Goal: Information Seeking & Learning: Learn about a topic

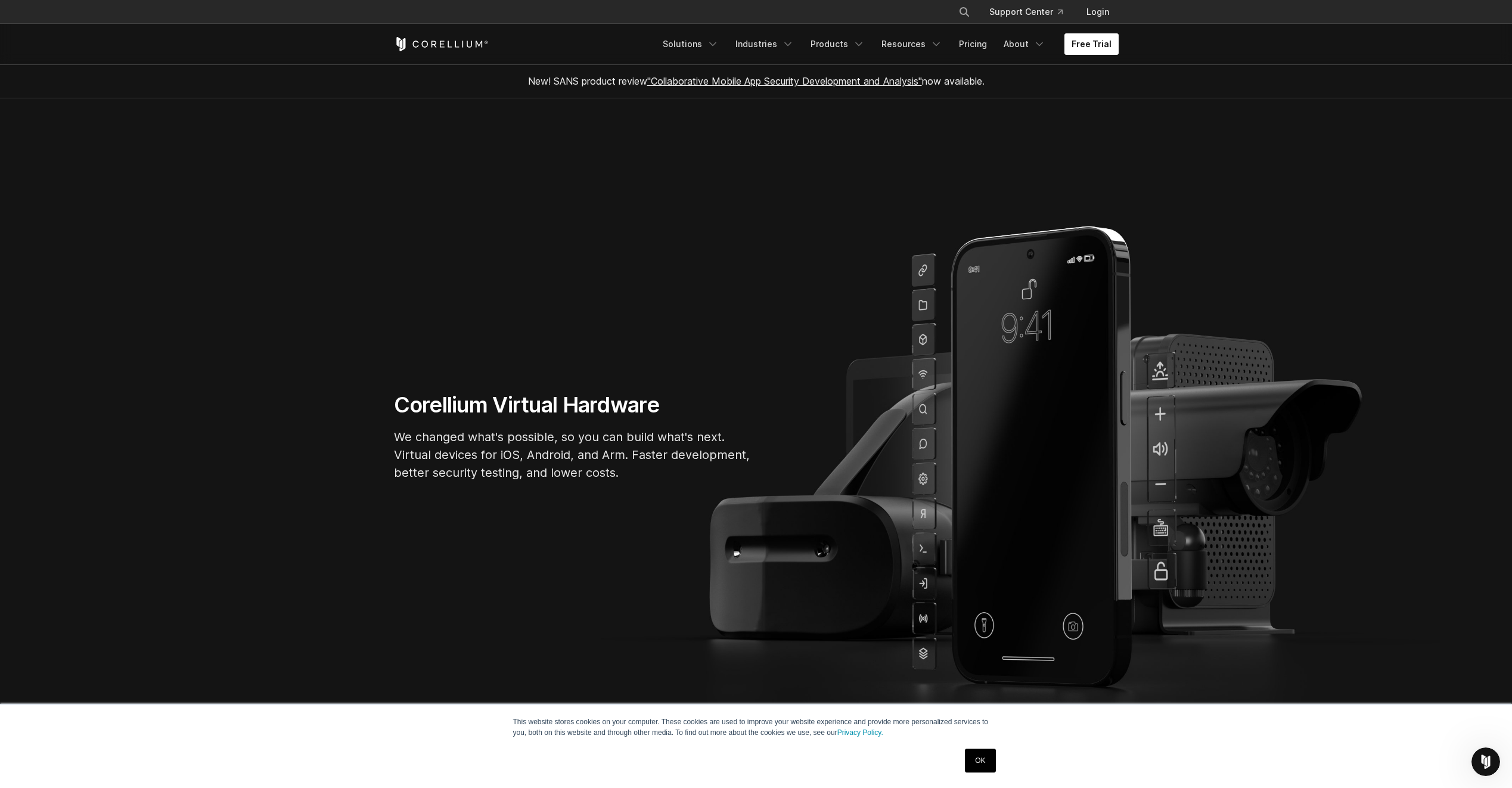
click at [1090, 46] on link "Free Trial" at bounding box center [1092, 44] width 54 height 22
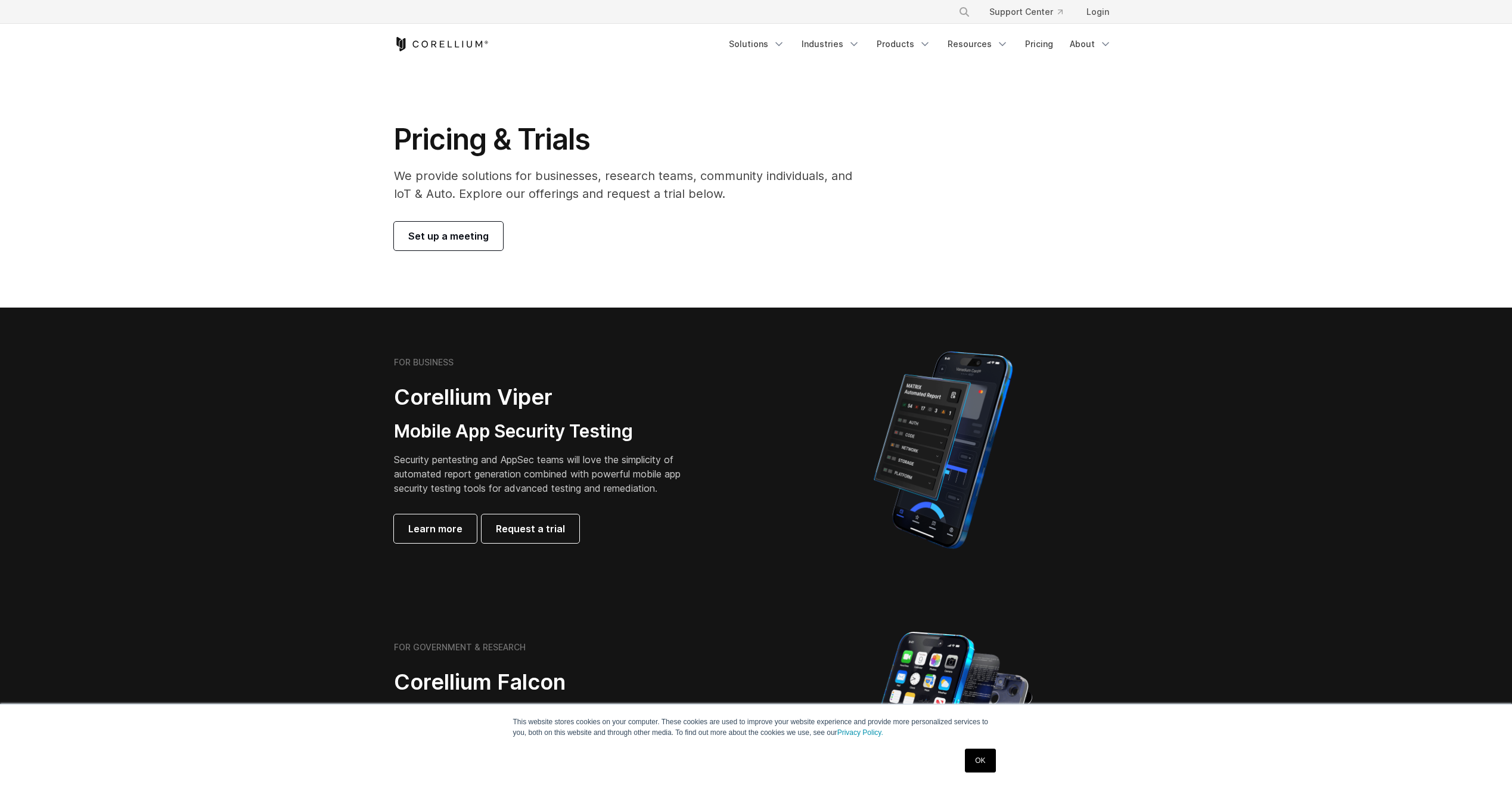
click at [436, 239] on span "Set up a meeting" at bounding box center [448, 235] width 80 height 14
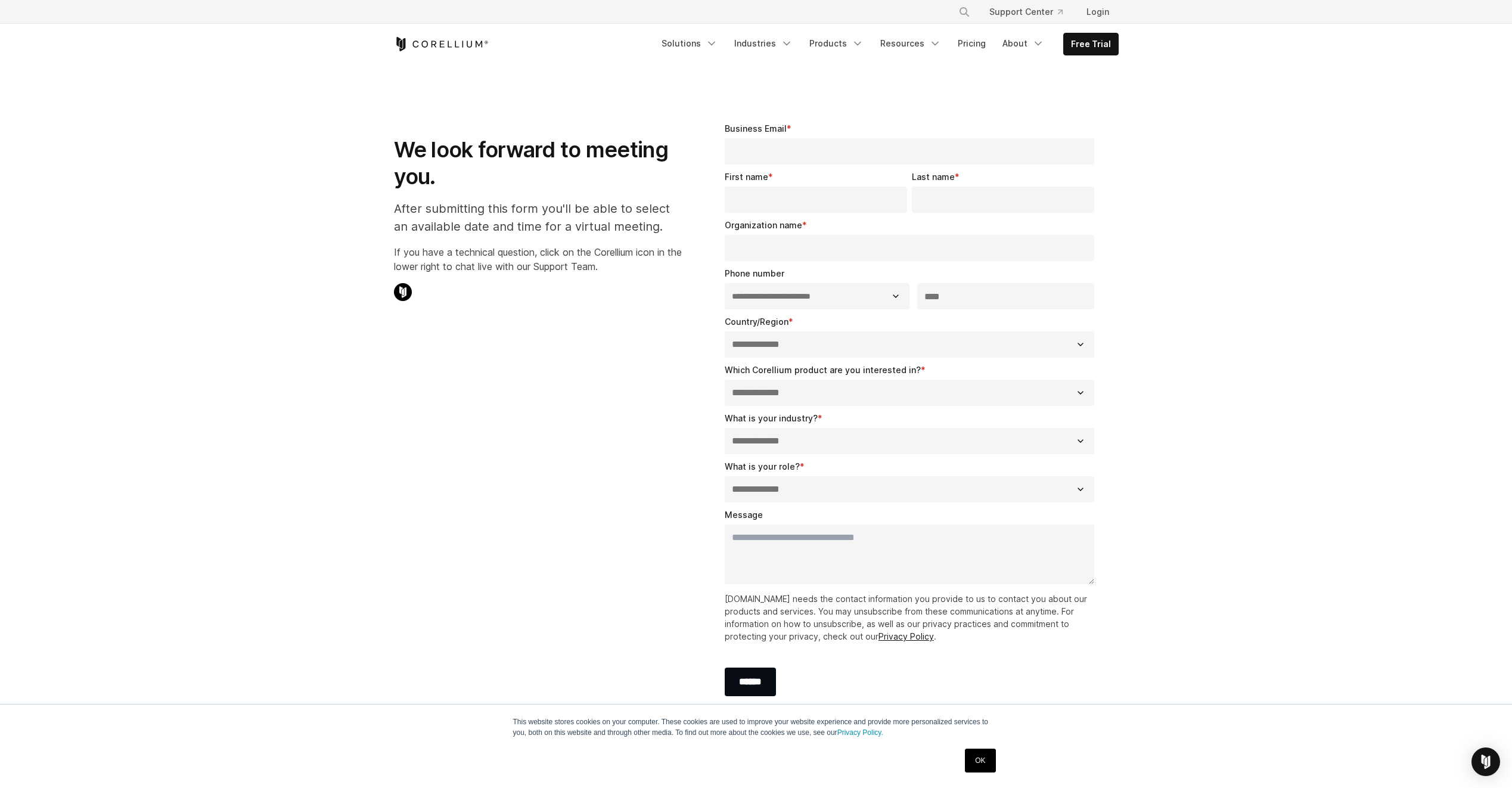
select select "**"
click at [990, 42] on link "Pricing" at bounding box center [972, 43] width 42 height 22
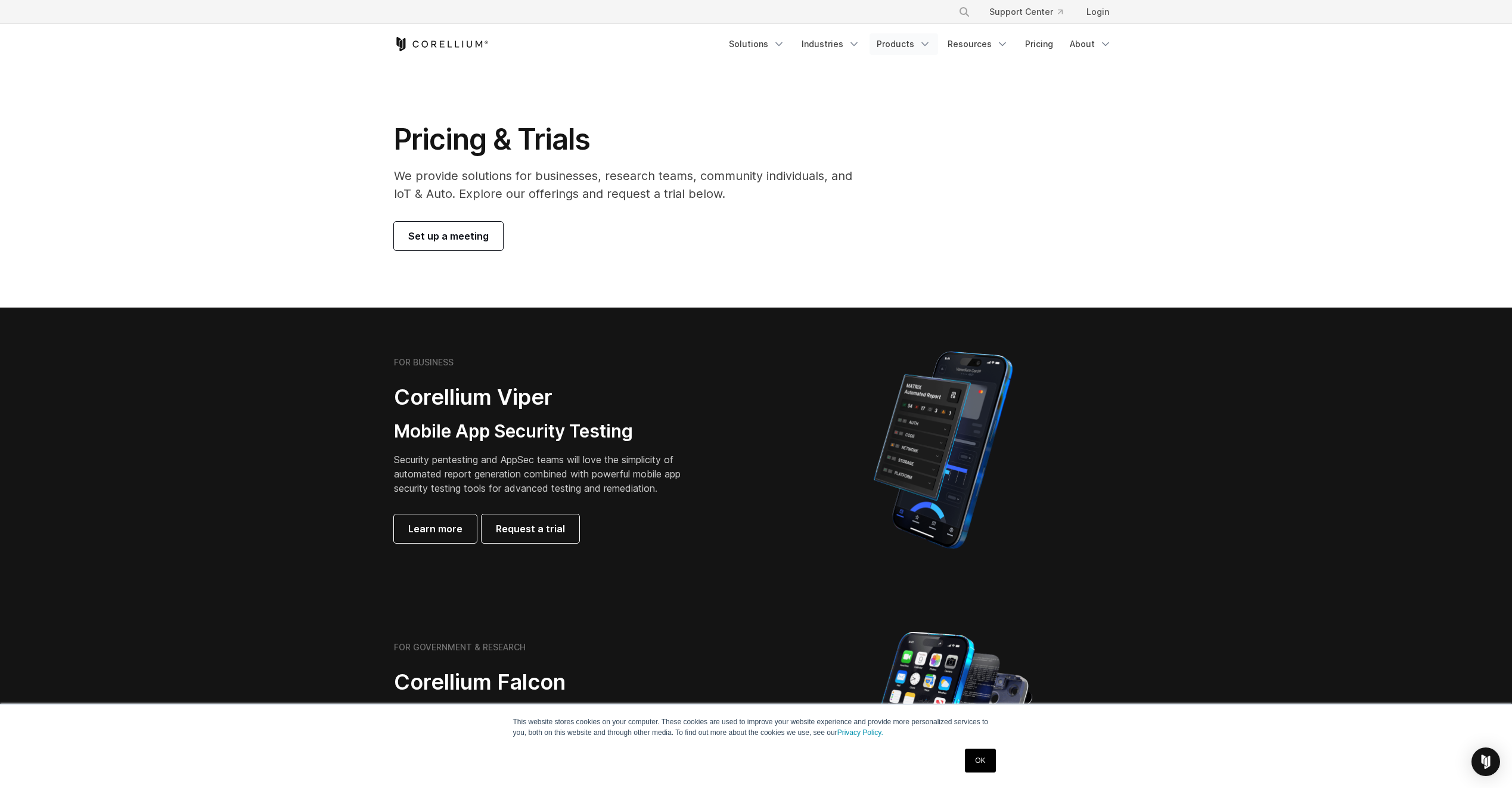
click at [898, 51] on link "Products" at bounding box center [904, 44] width 69 height 22
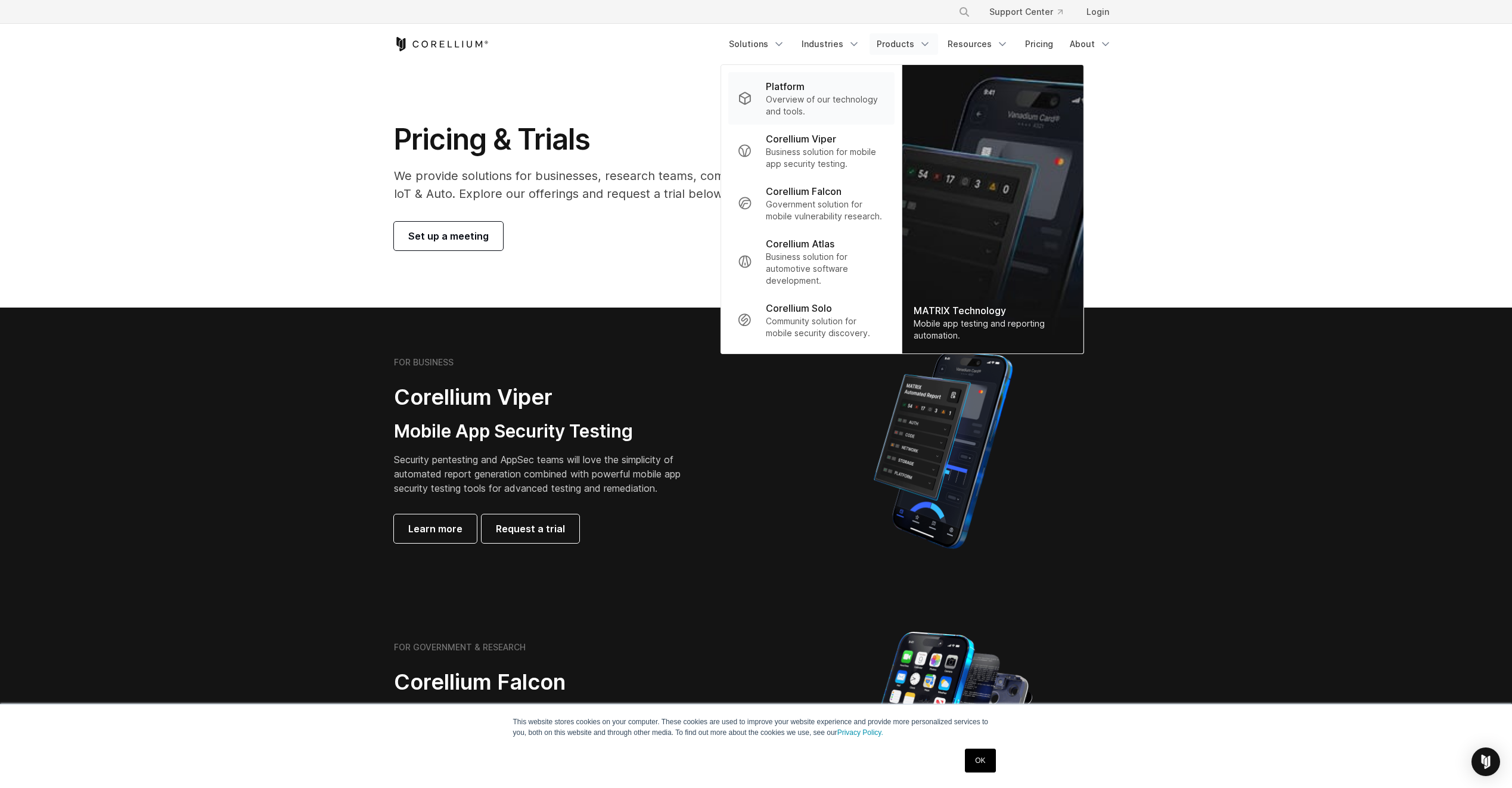
click at [837, 108] on p "Overview of our technology and tools." at bounding box center [825, 105] width 119 height 24
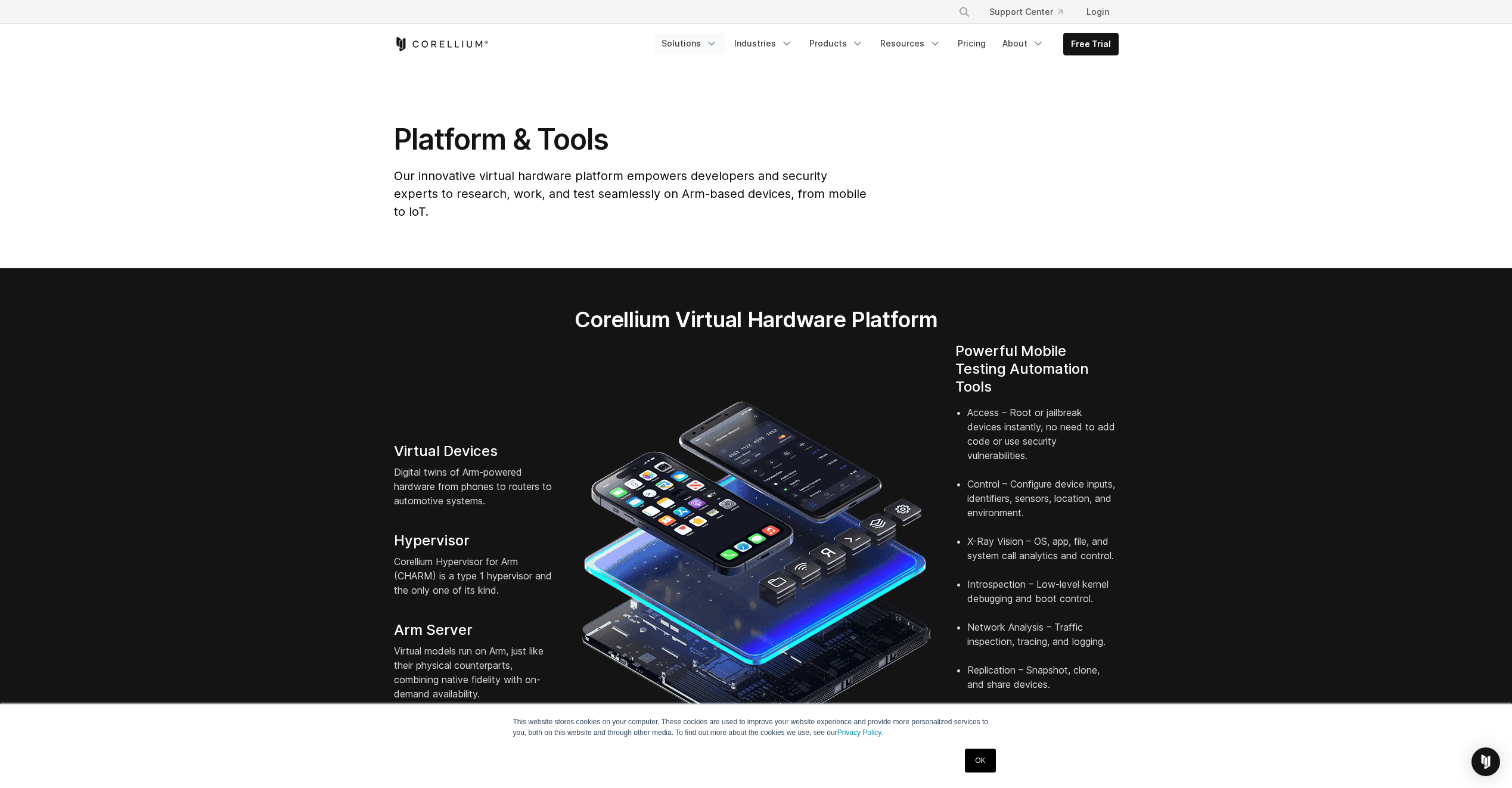
click at [712, 37] on link "Solutions" at bounding box center [690, 43] width 70 height 22
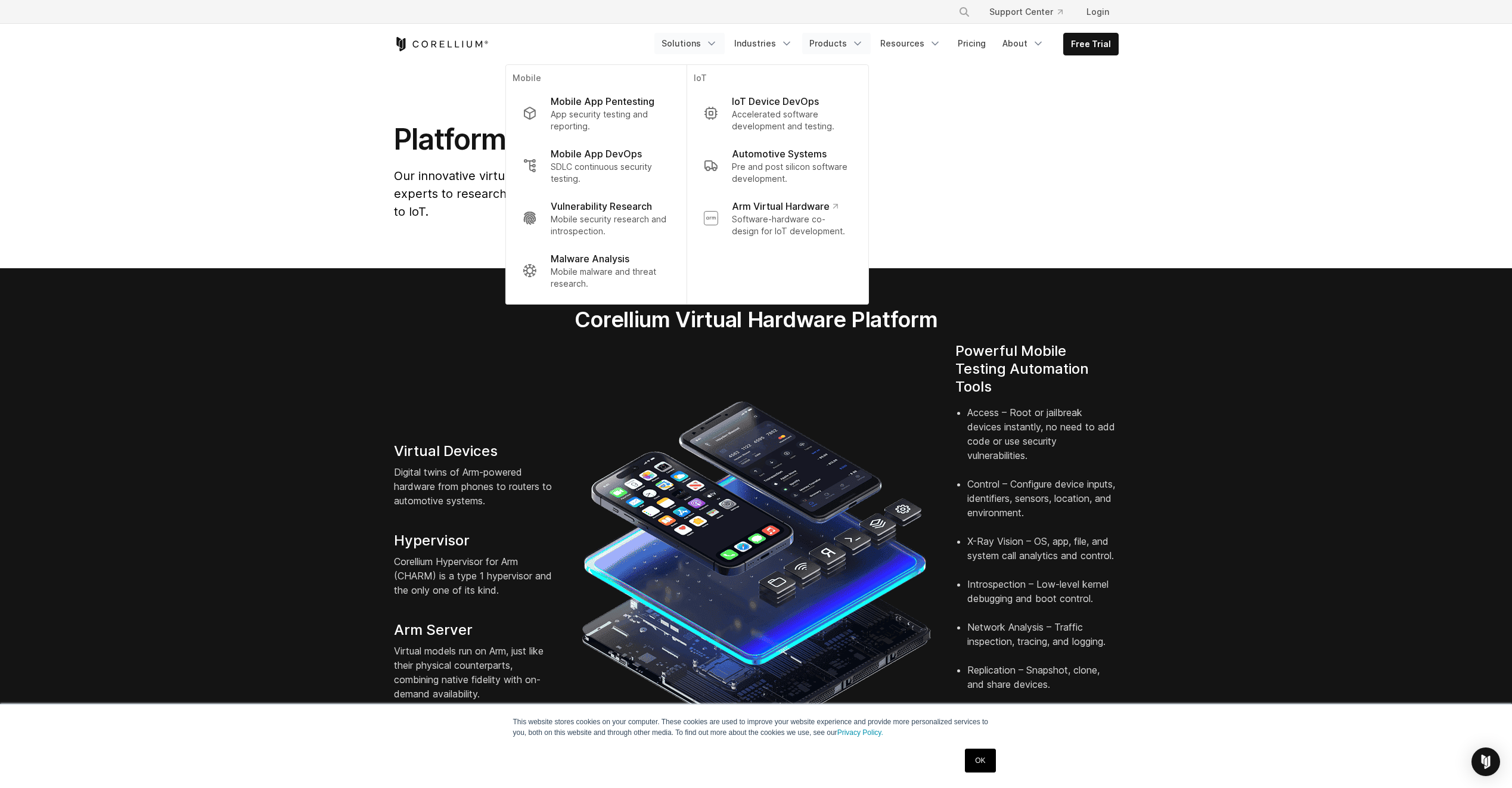
click at [860, 38] on icon "Navigation Menu" at bounding box center [857, 43] width 12 height 12
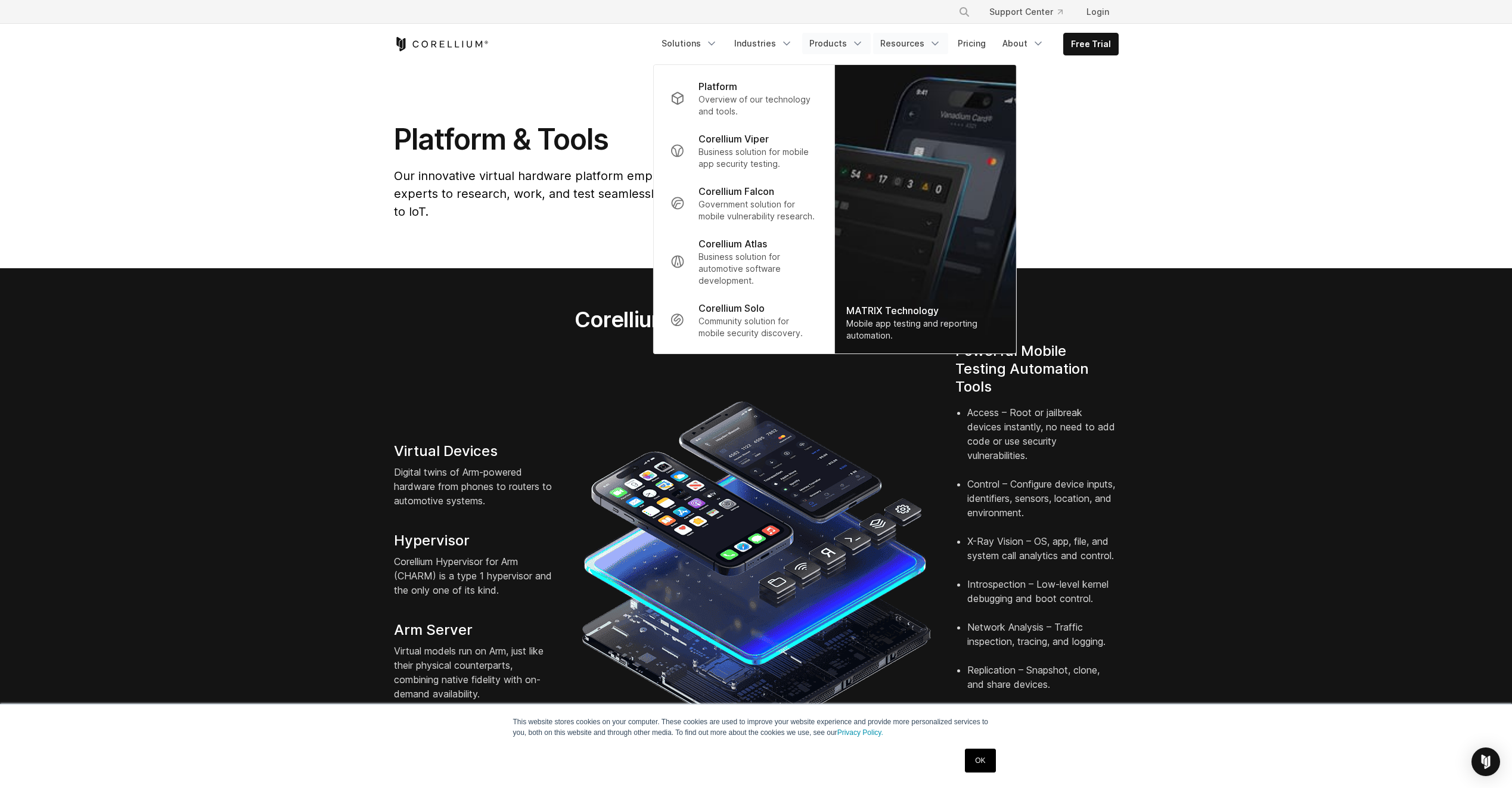
click at [940, 45] on icon "Navigation Menu" at bounding box center [935, 43] width 12 height 12
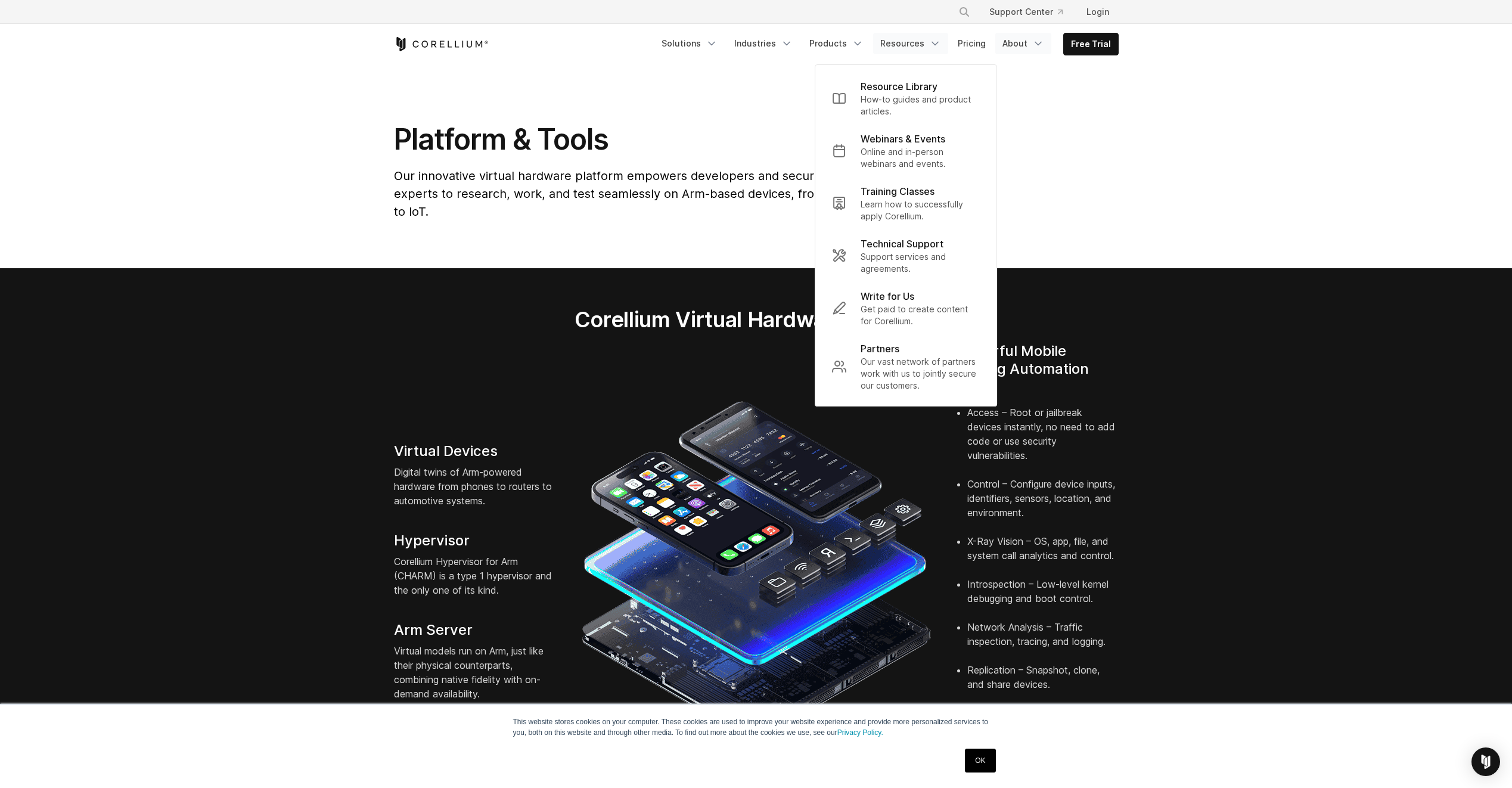
click at [1027, 38] on link "About" at bounding box center [1023, 43] width 56 height 22
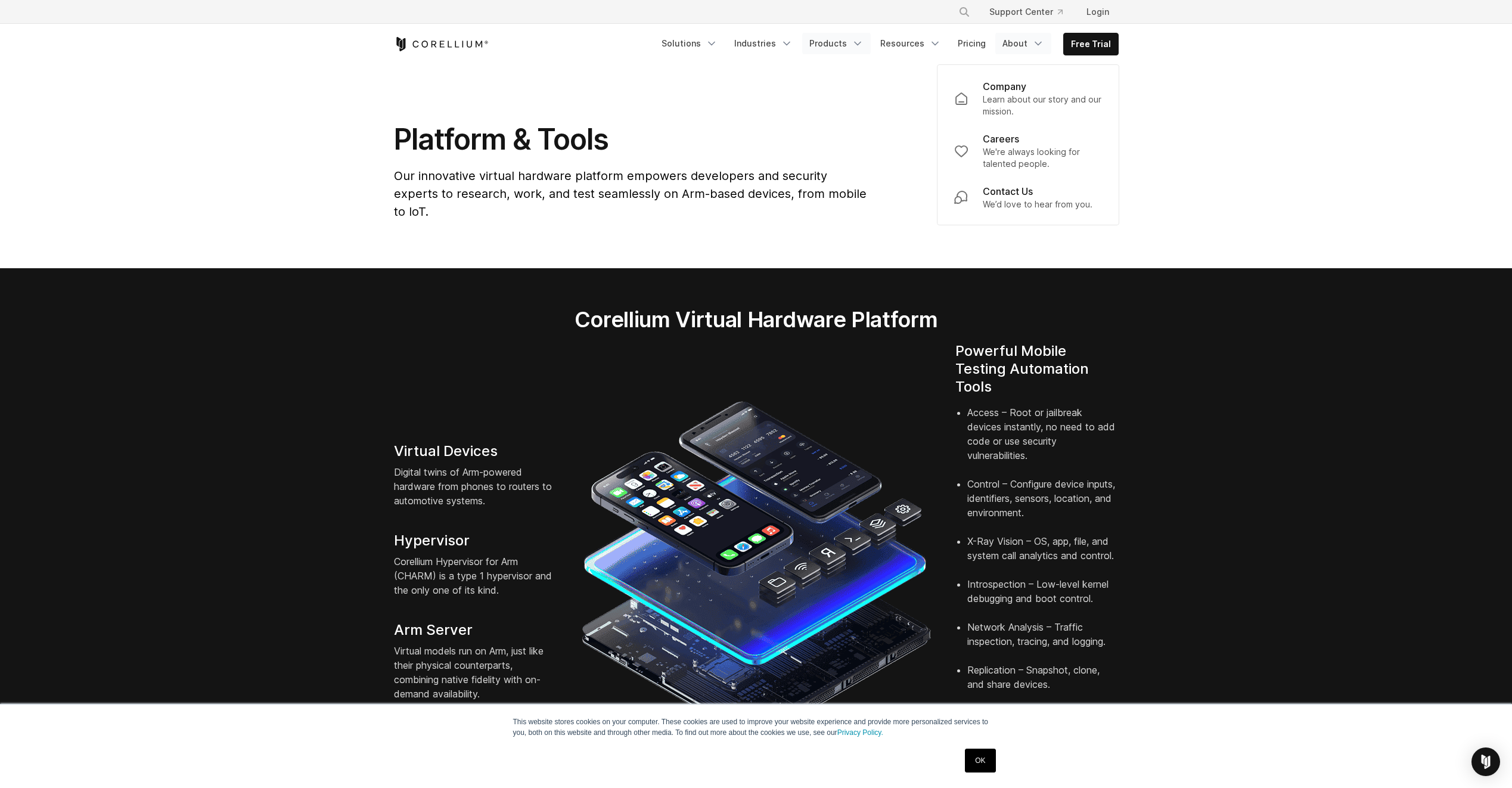
click at [862, 44] on icon "Navigation Menu" at bounding box center [857, 43] width 12 height 12
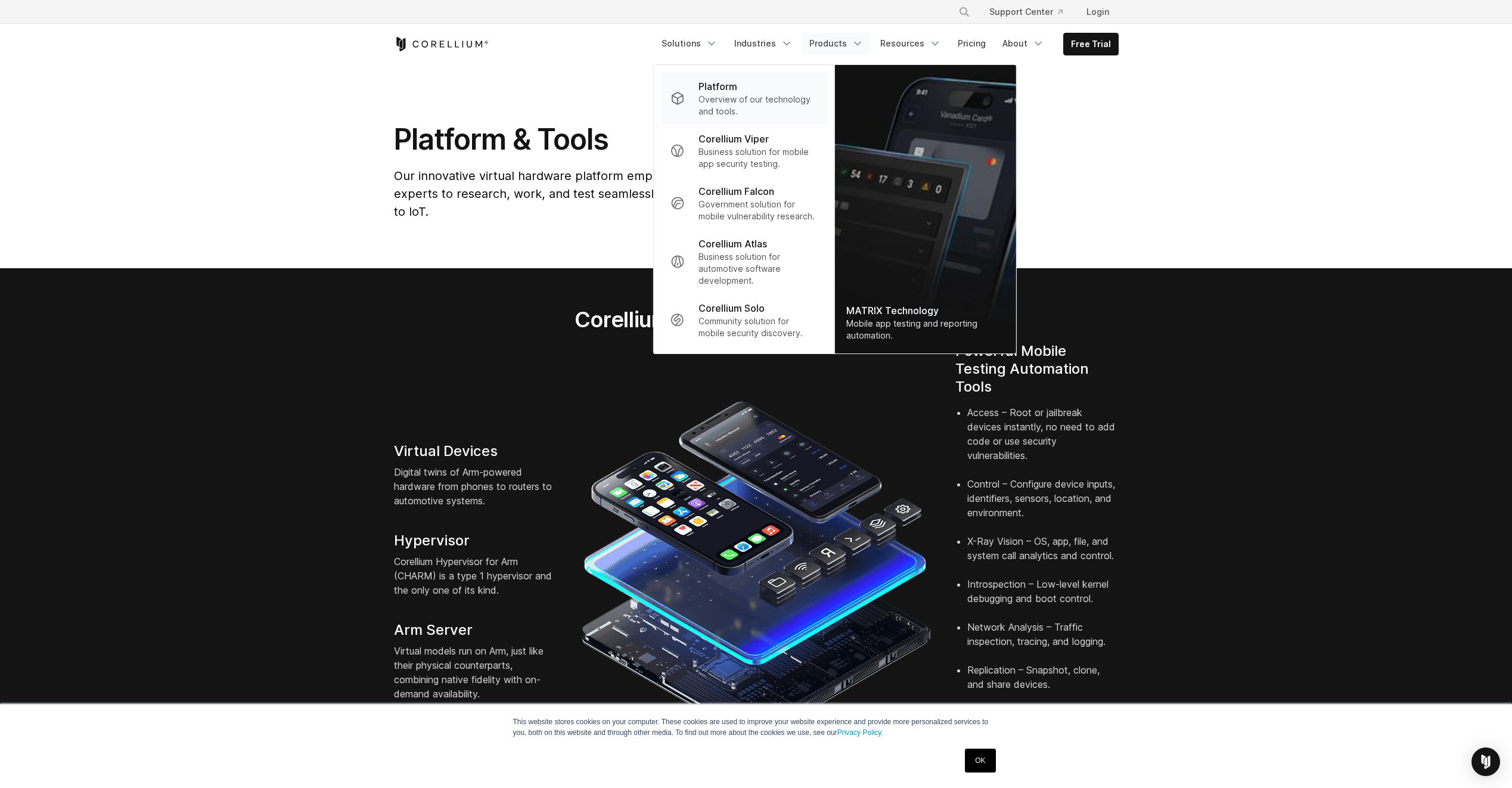
click at [733, 84] on p "Platform" at bounding box center [718, 86] width 39 height 14
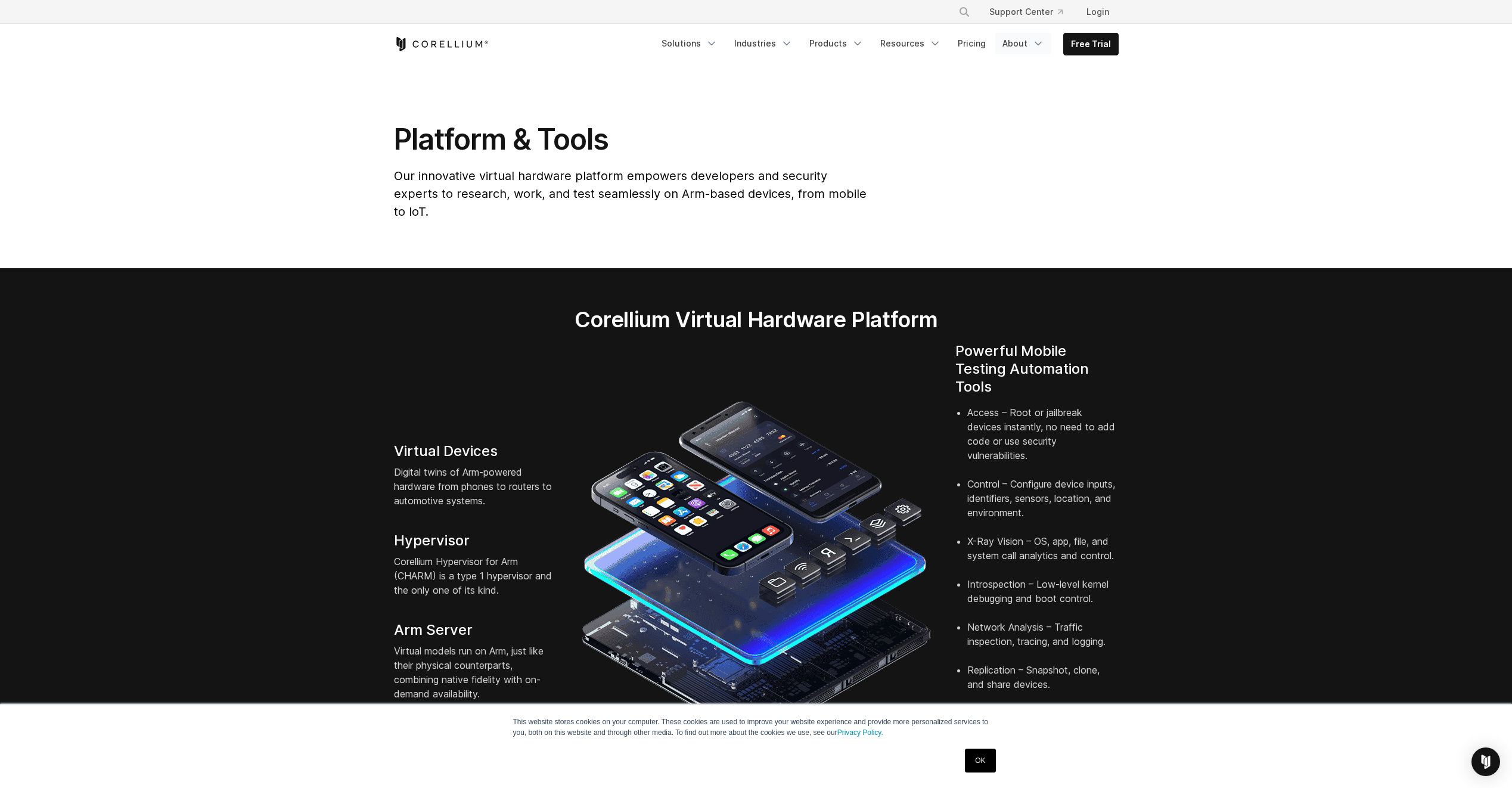
click at [1042, 41] on icon "Navigation Menu" at bounding box center [1038, 43] width 12 height 12
click at [938, 42] on icon "Navigation Menu" at bounding box center [935, 43] width 12 height 12
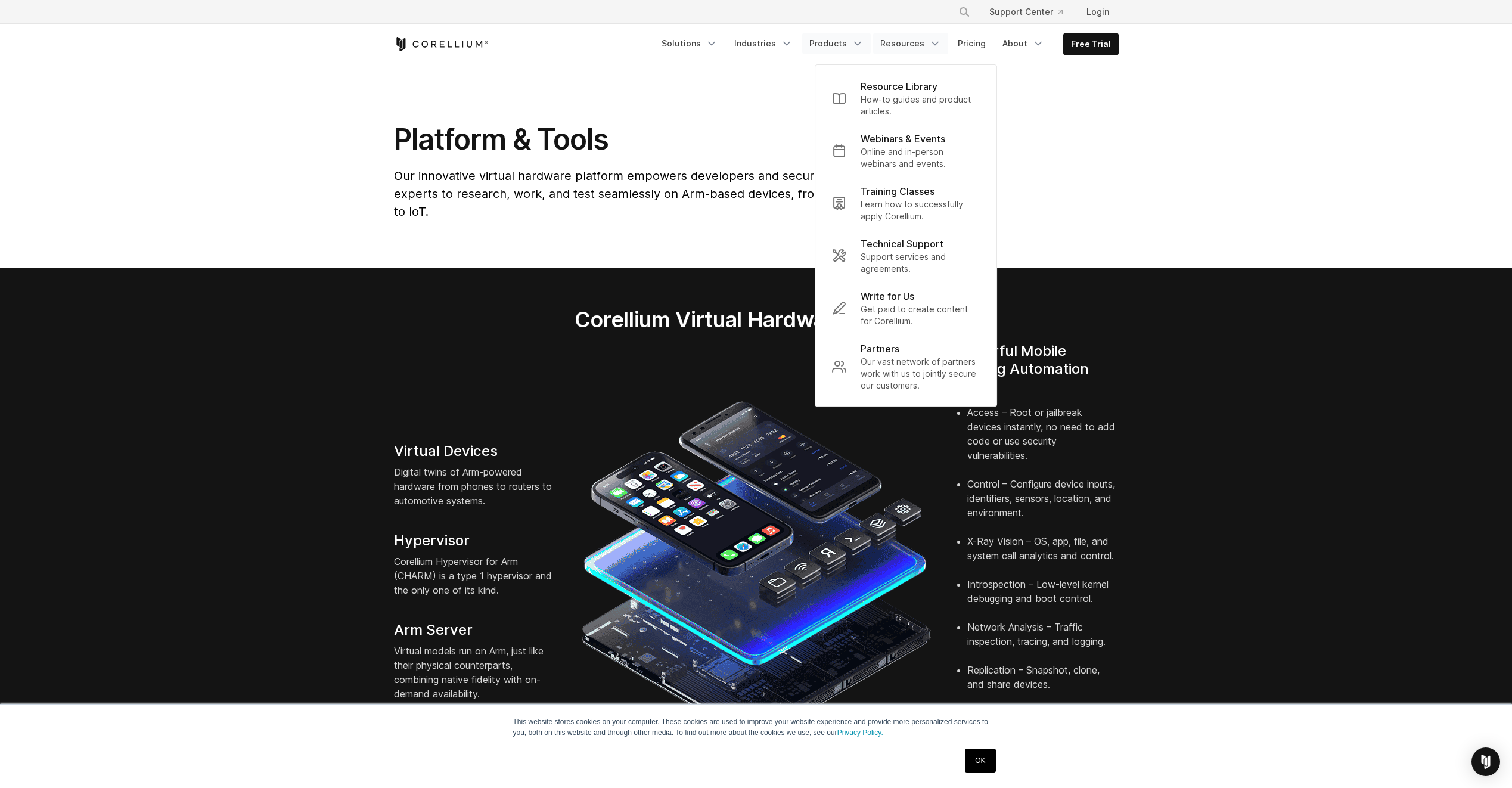
click at [870, 49] on link "Products" at bounding box center [836, 43] width 69 height 22
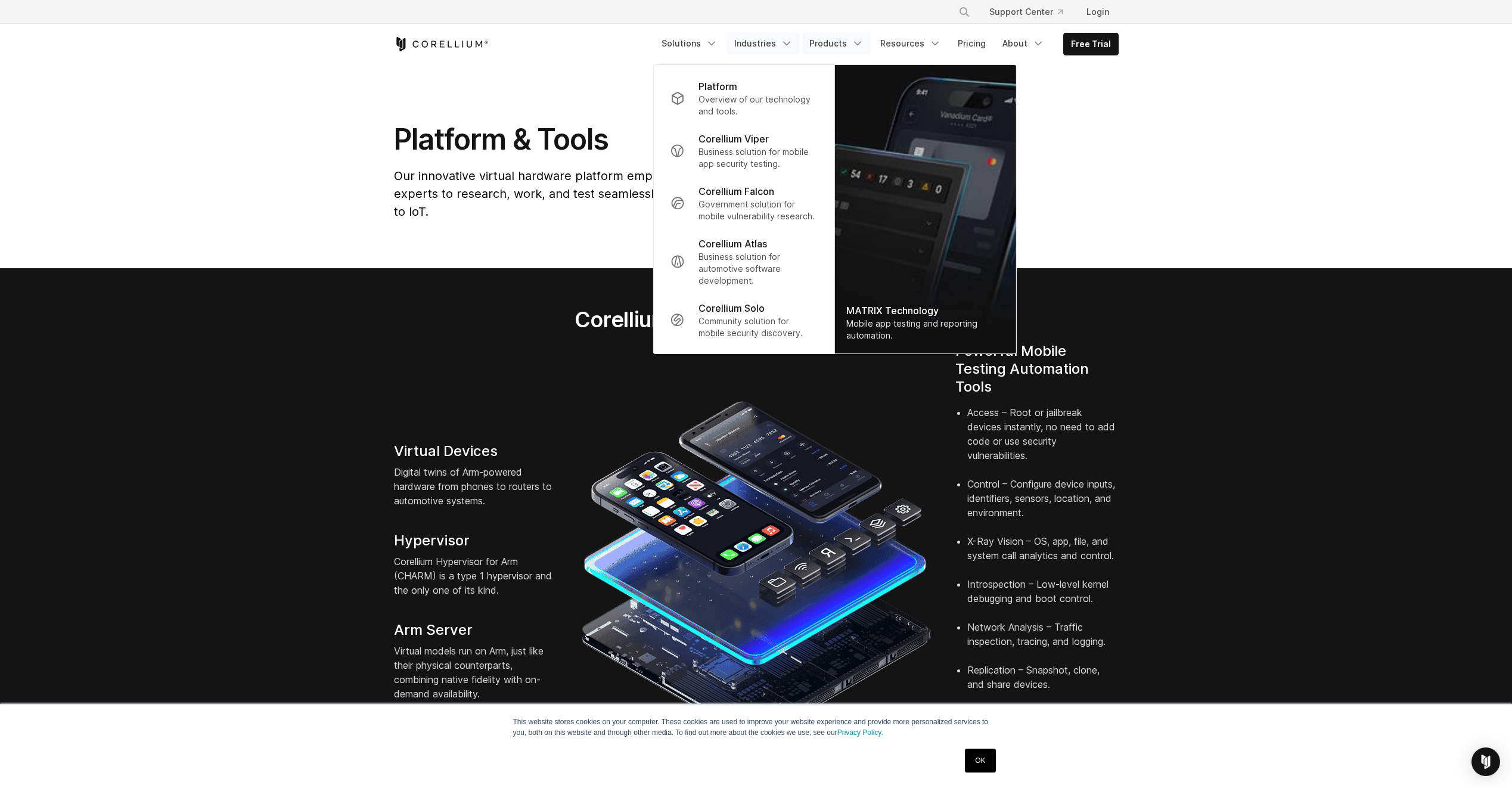
click at [800, 48] on link "Industries" at bounding box center [763, 43] width 73 height 22
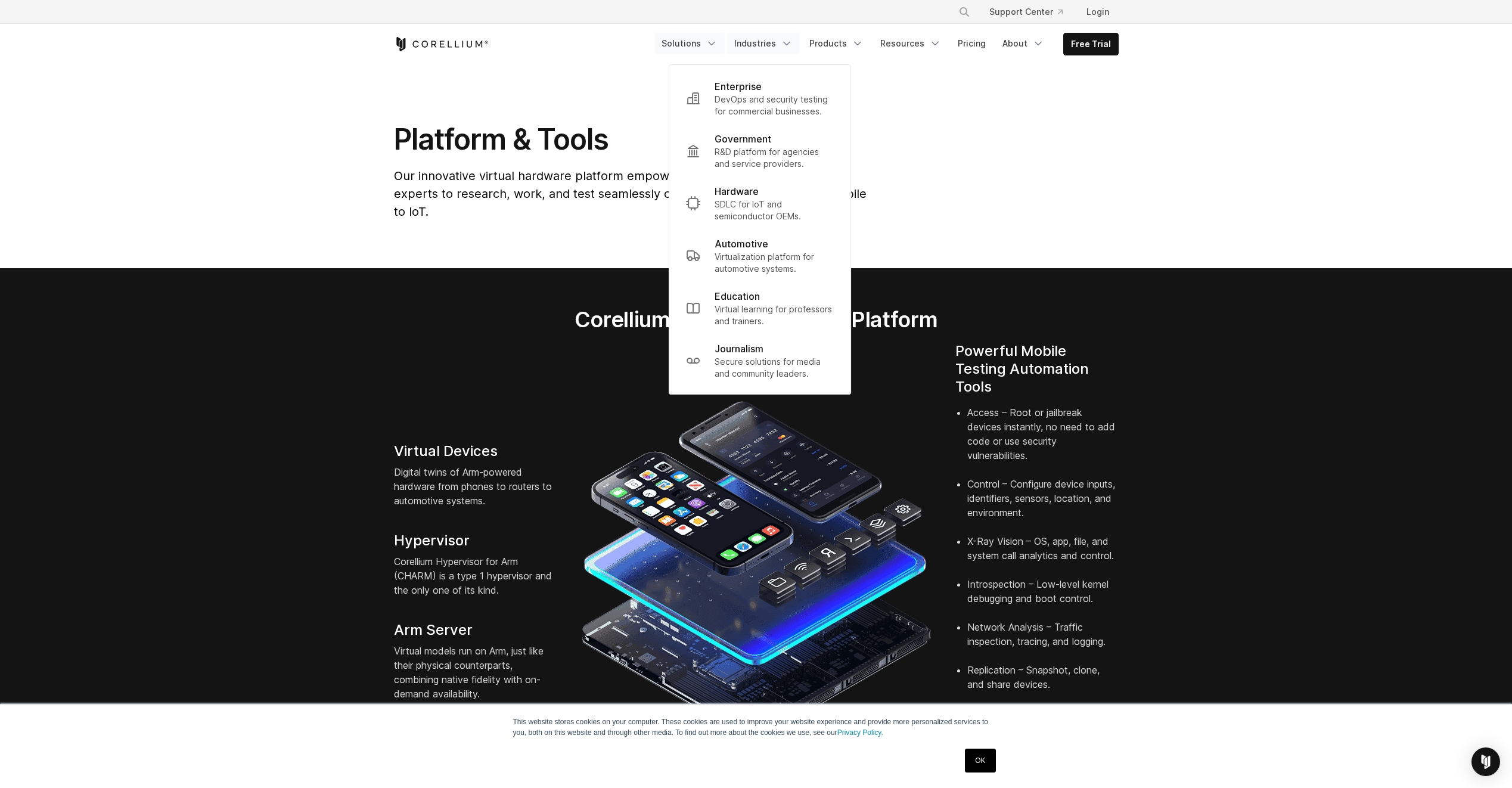
click at [724, 49] on link "Solutions" at bounding box center [690, 43] width 70 height 22
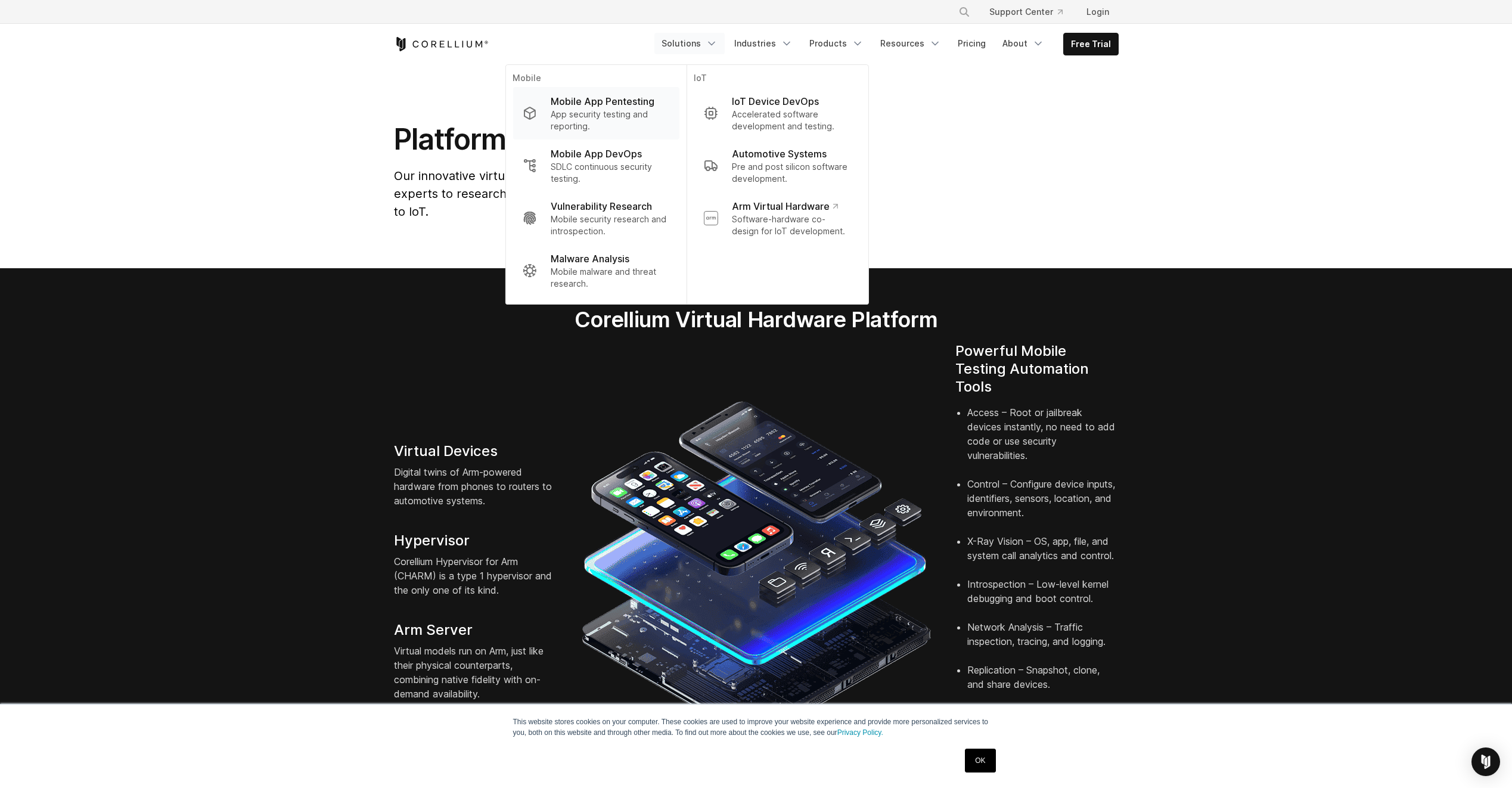
click at [642, 106] on p "Mobile App Pentesting" at bounding box center [603, 101] width 104 height 14
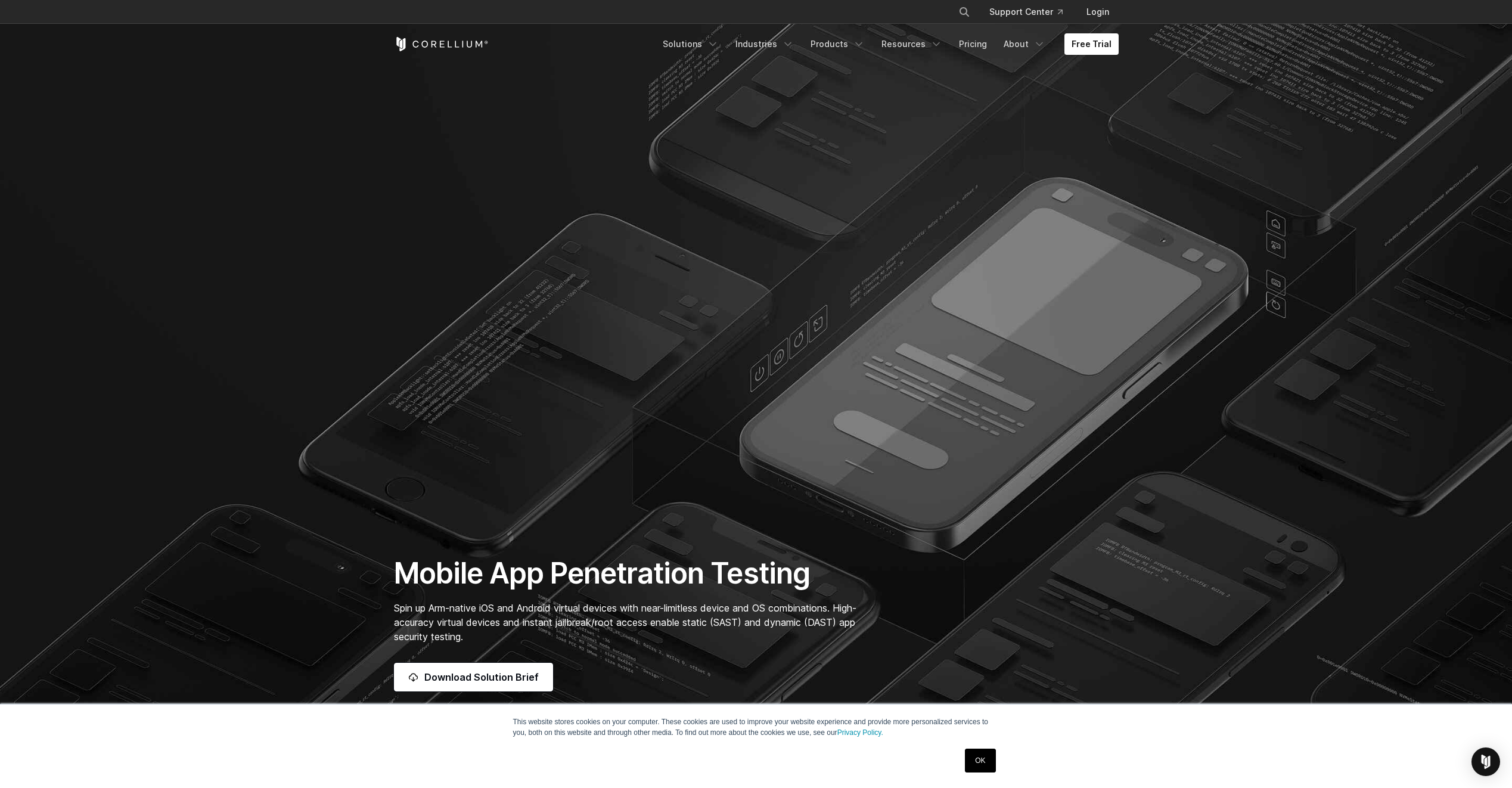
click at [636, 185] on section "Mobile App Penetration Testing Spin up Arm-native iOS and Android virtual devic…" at bounding box center [756, 374] width 1512 height 748
